Goal: Task Accomplishment & Management: Complete application form

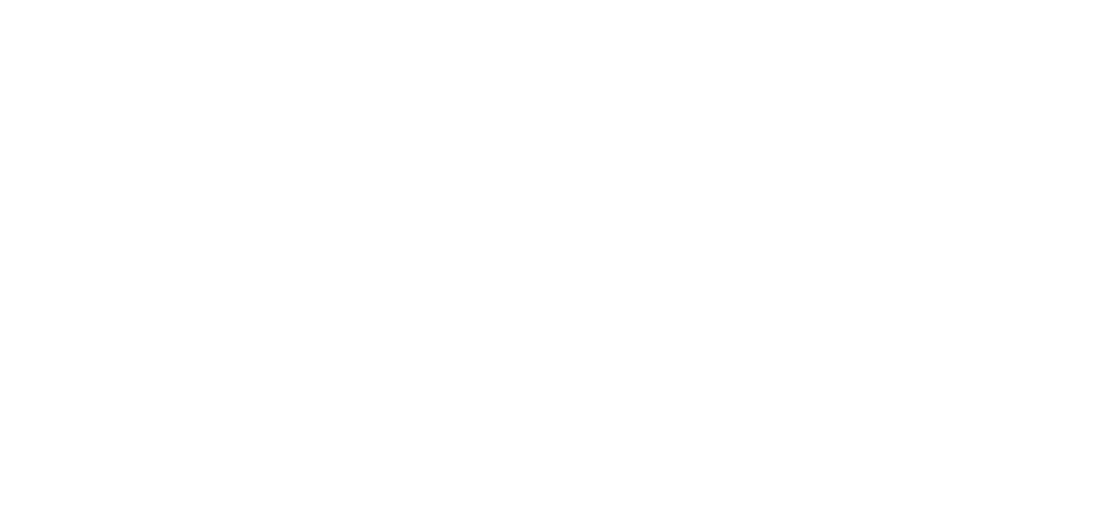
select select
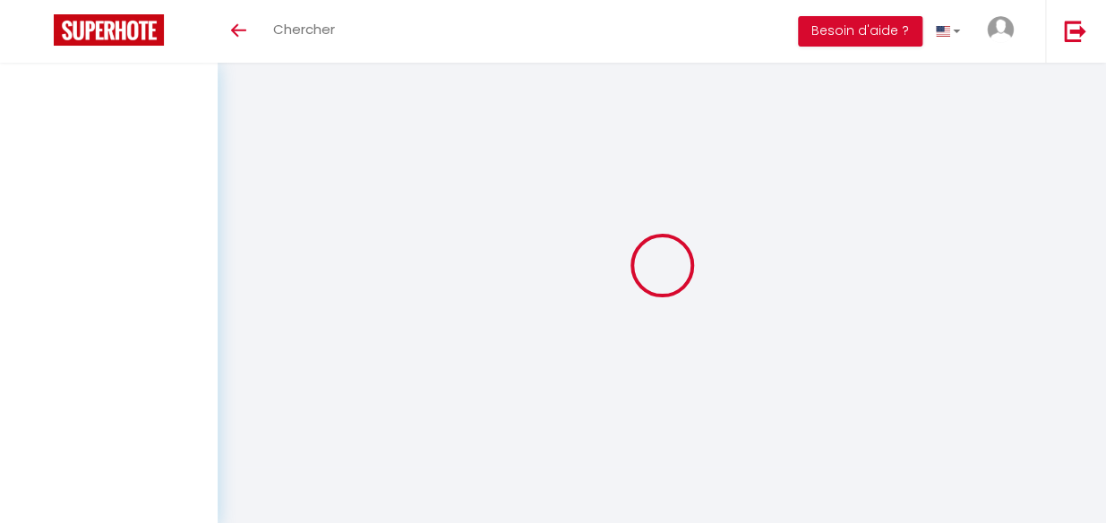
select select
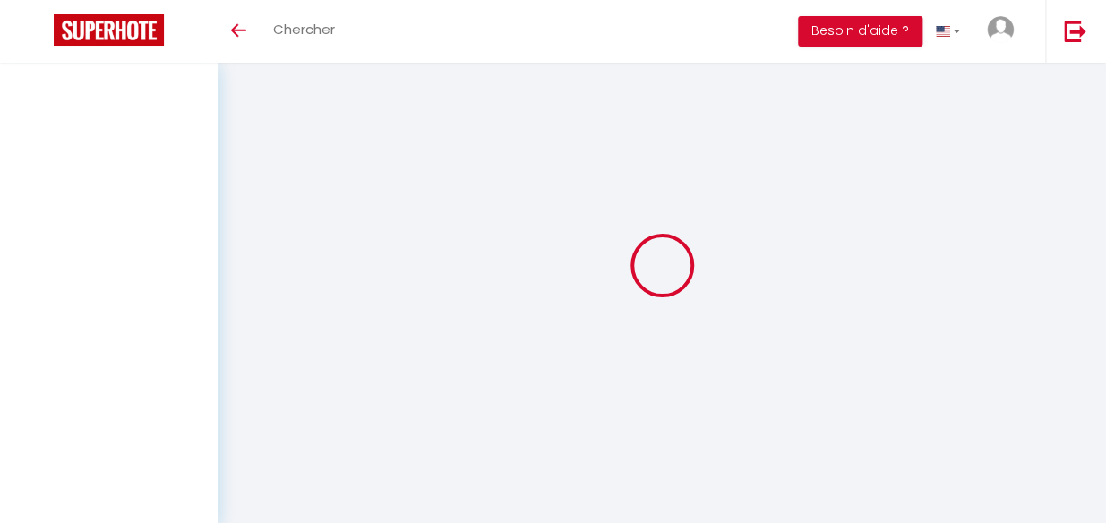
select select
checkbox input "false"
select select
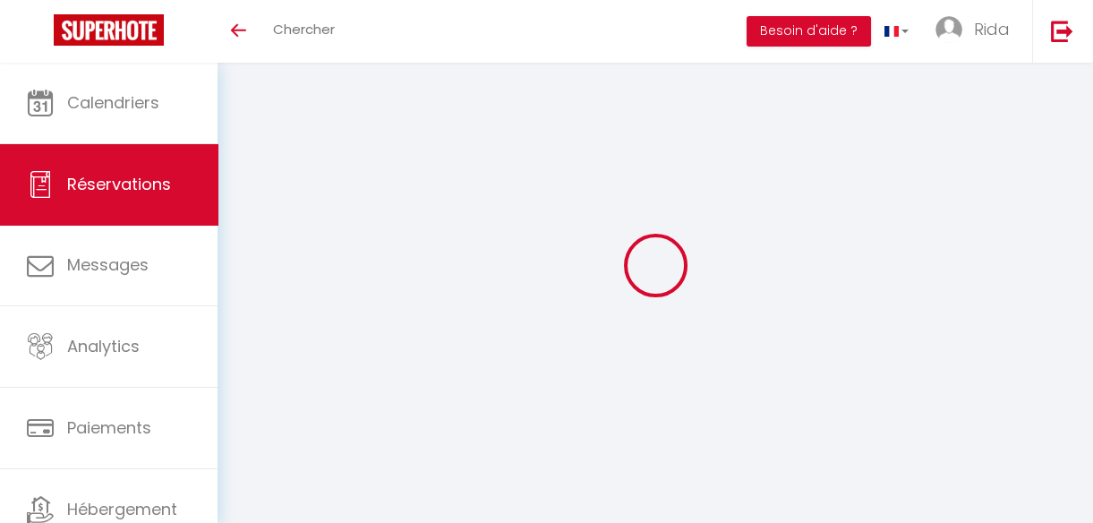
select select
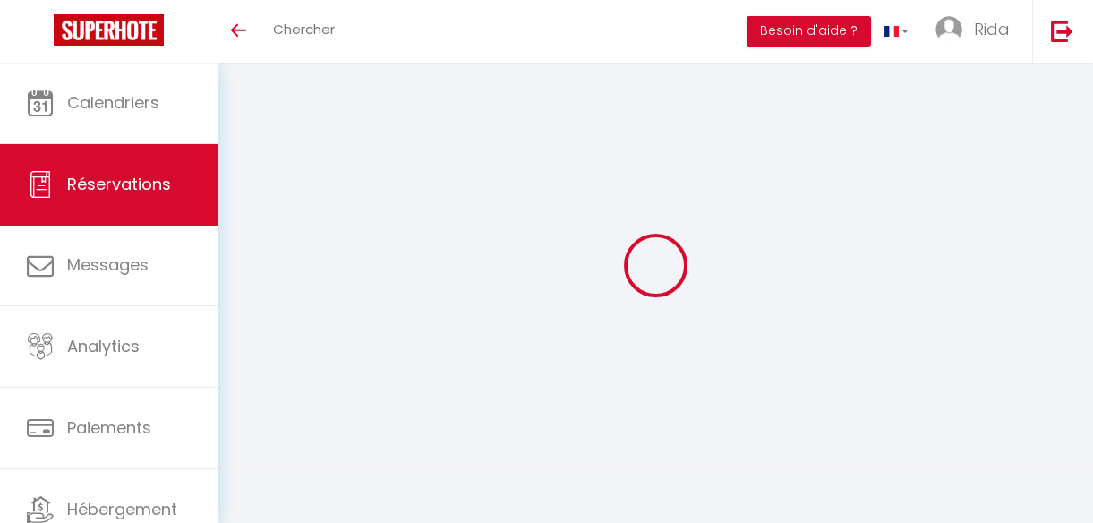
select select
checkbox input "false"
select select
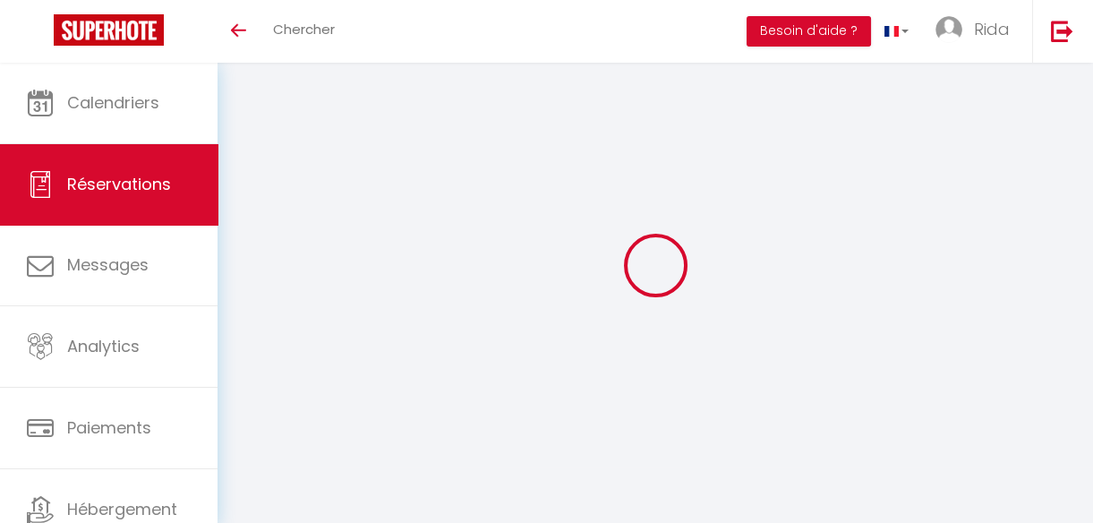
select select
checkbox input "false"
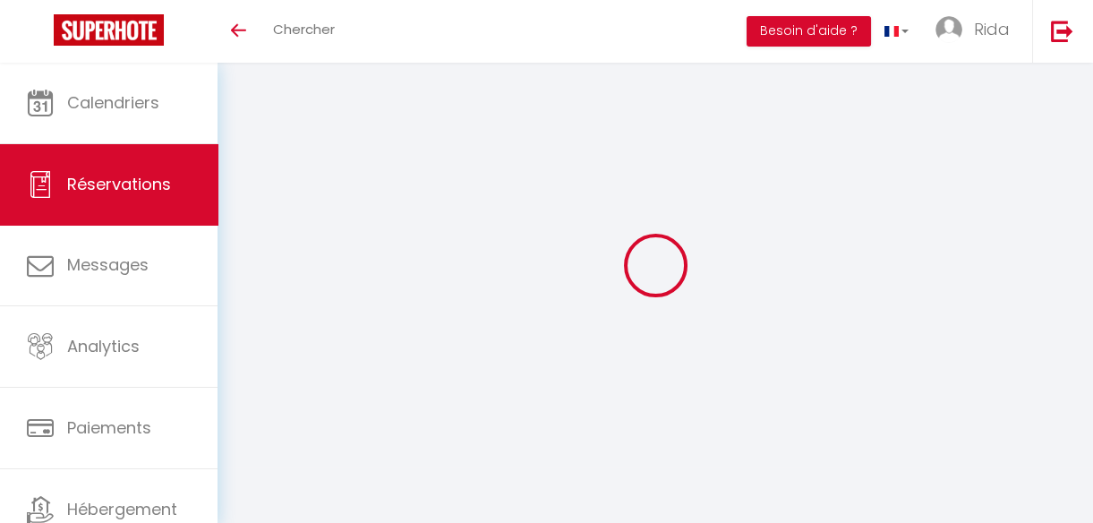
select select
type input "[PERSON_NAME]"
type input "Bere"
type input "[EMAIL_ADDRESS][DOMAIN_NAME]"
type input "[PHONE_NUMBER]"
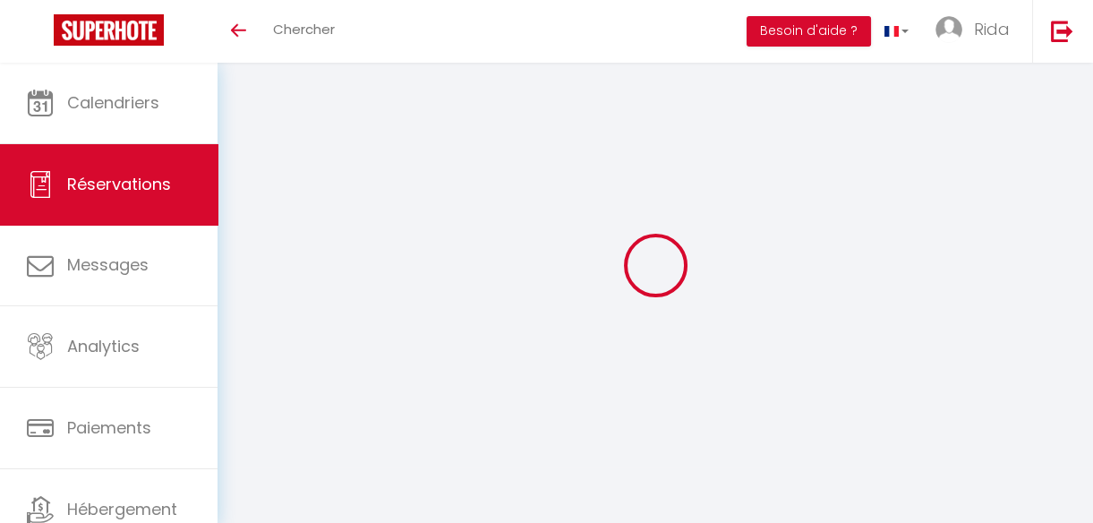
type input "."
select select "FR"
type input "9.86"
type input "0.92"
select select "43774"
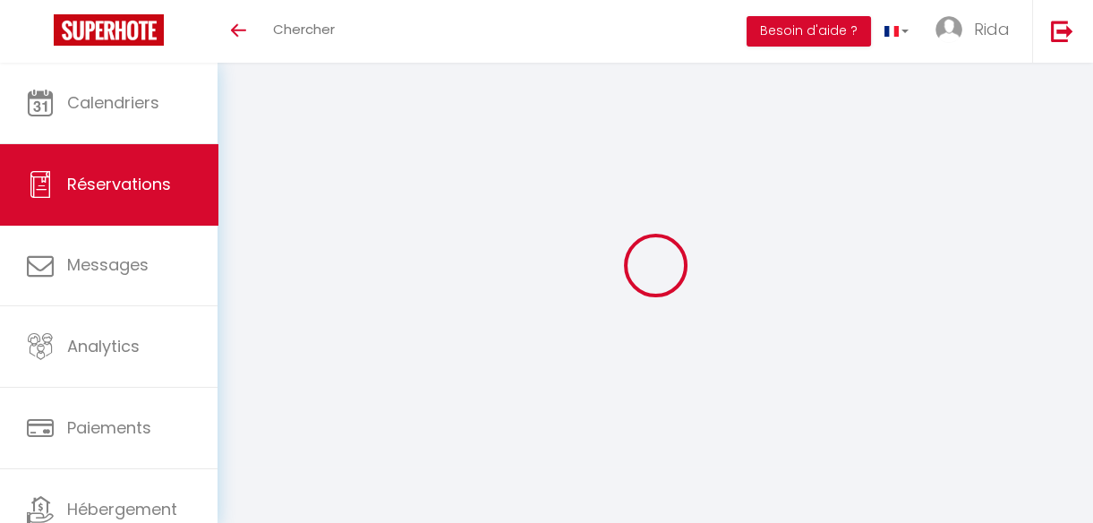
select select "1"
select select
type input "1"
select select "12"
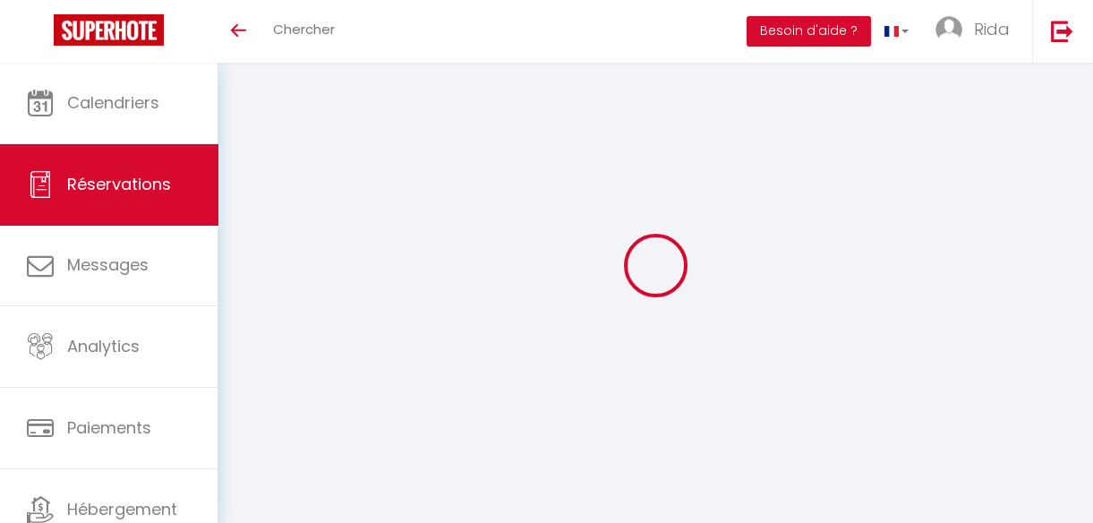
select select
type input "53"
checkbox input "false"
type input "0"
select select "2"
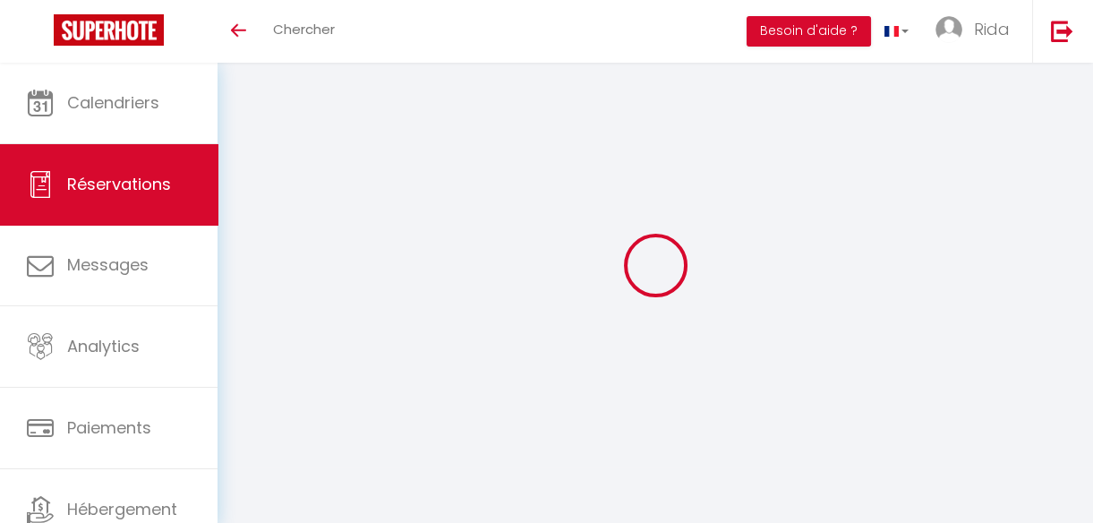
type input "0"
select select
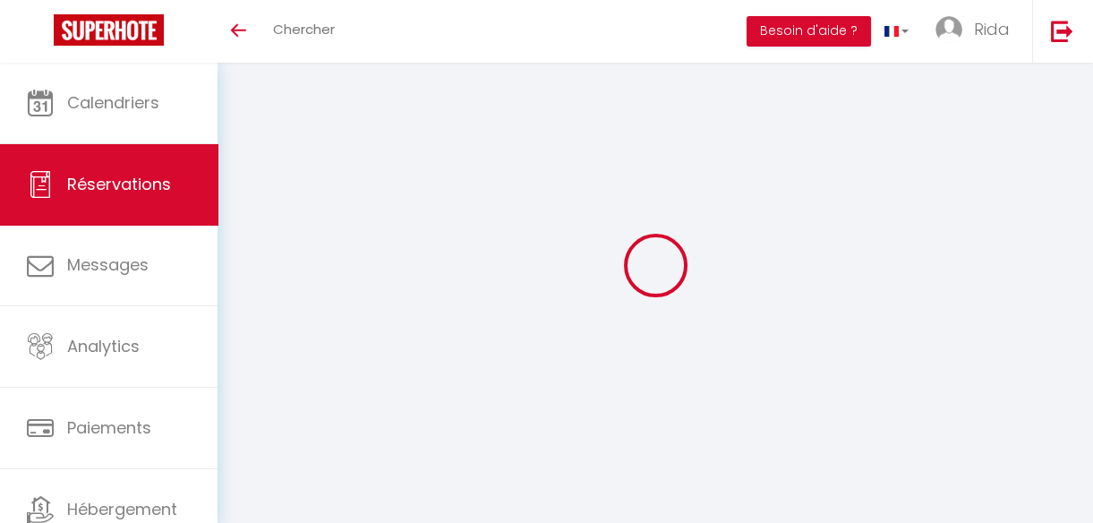
select select "14"
checkbox input "false"
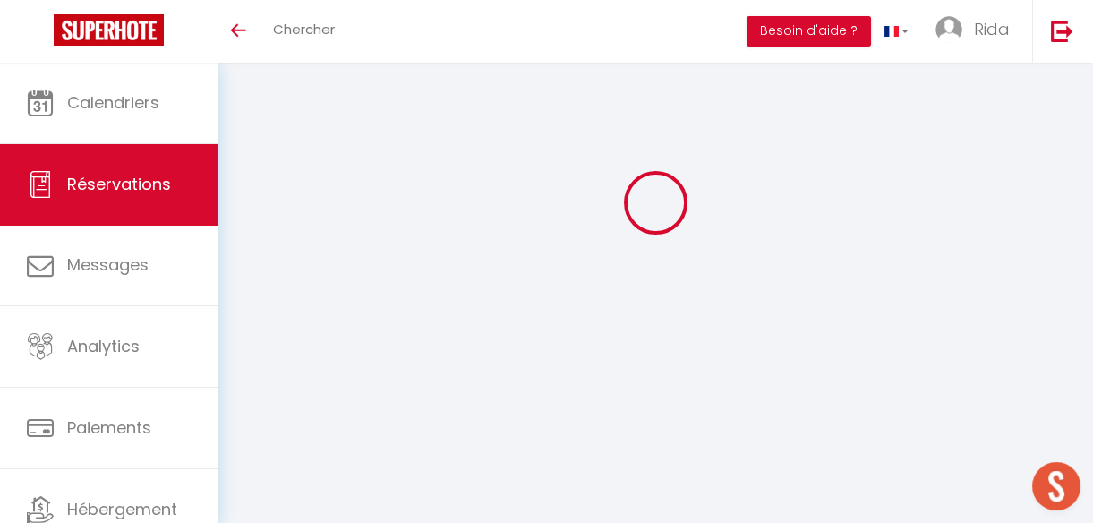
select select
checkbox input "false"
select select
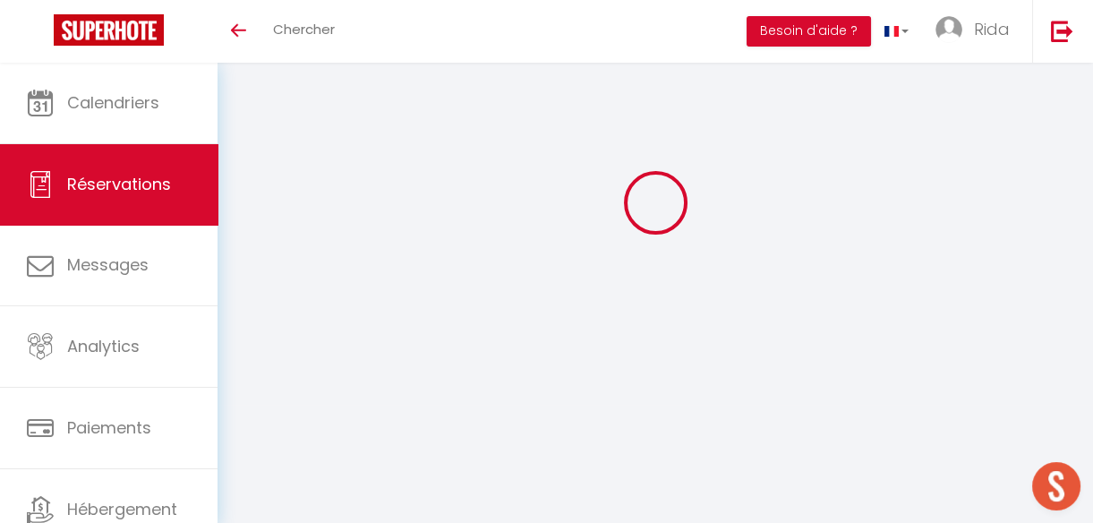
checkbox input "false"
select select
checkbox input "false"
type textarea "** THIS RESERVATION HAS BEEN PRE-PAID ** BOOKING NOTE : Payment charge is EUR 0…"
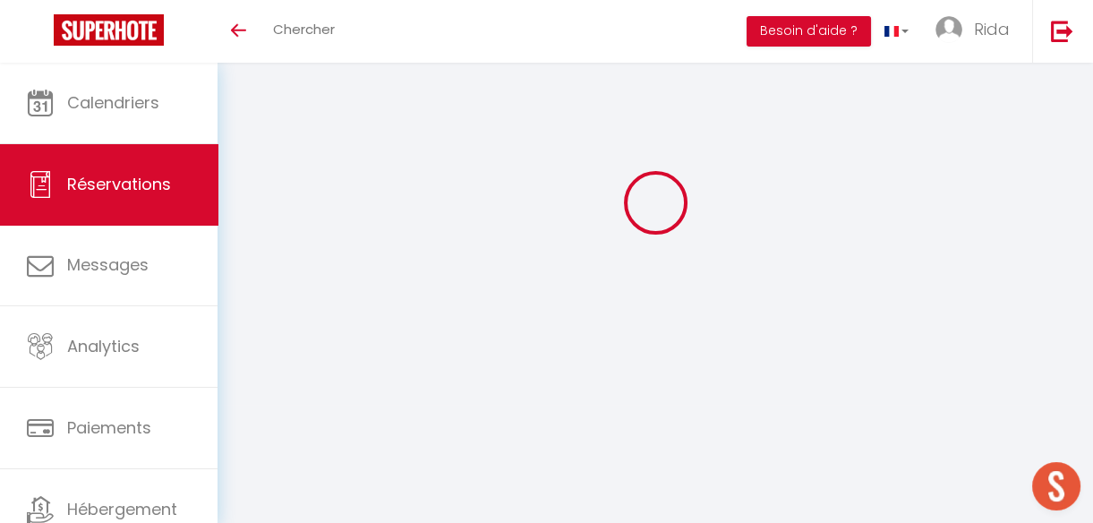
type input "5"
type input "7.59"
select select
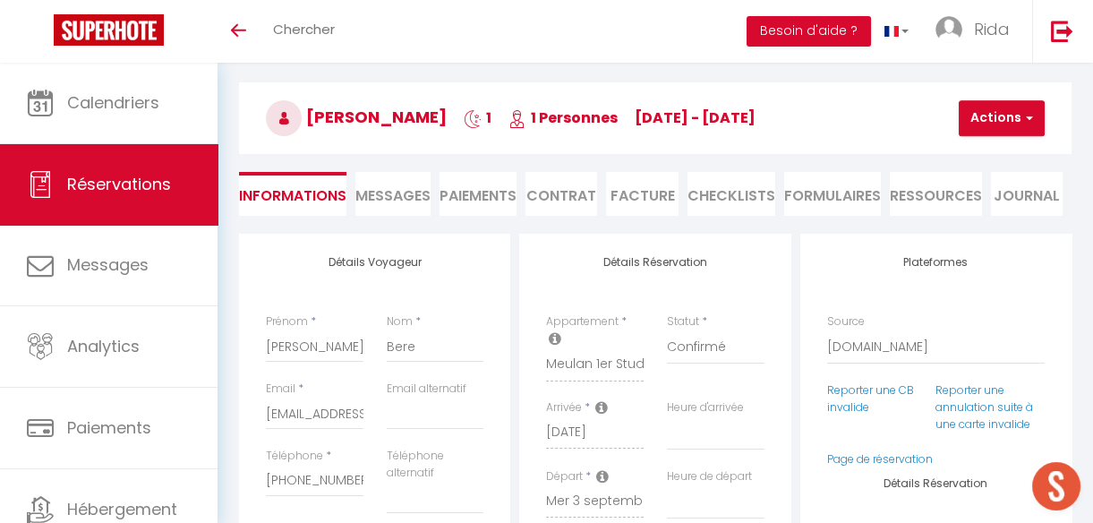
checkbox input "false"
select select
